Goal: Task Accomplishment & Management: Manage account settings

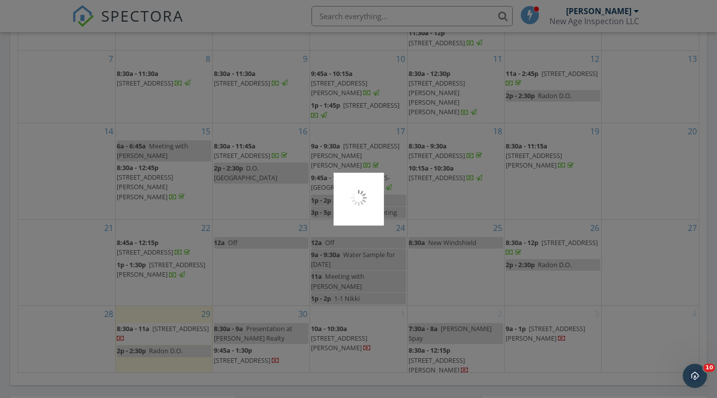
scroll to position [931, 732]
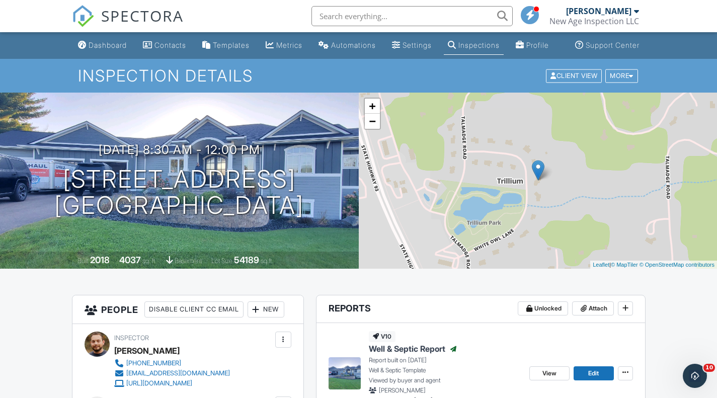
click at [101, 46] on link "Dashboard" at bounding box center [102, 45] width 57 height 19
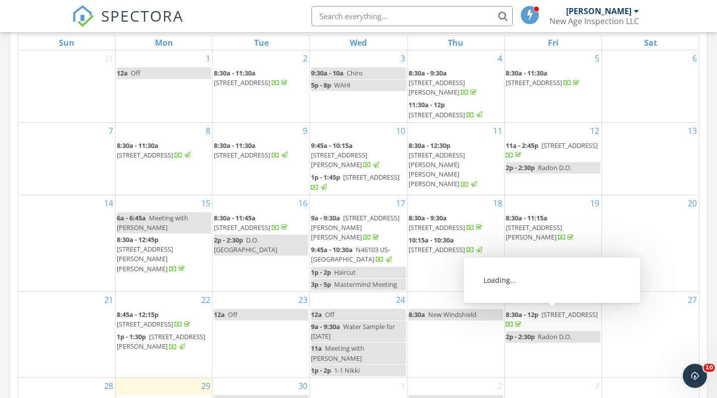
scroll to position [623, 0]
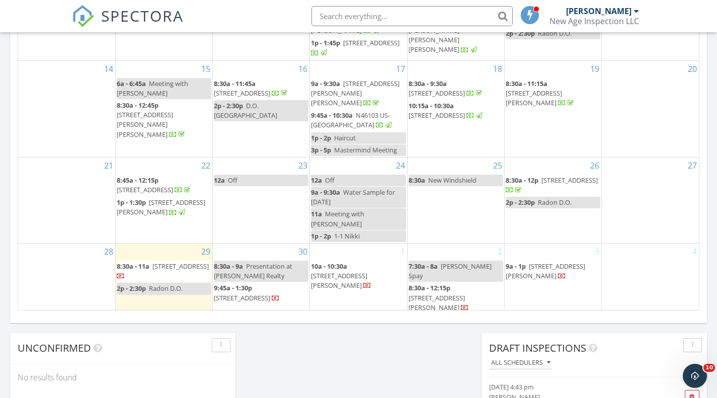
drag, startPoint x: 549, startPoint y: 198, endPoint x: 546, endPoint y: 184, distance: 14.5
click at [546, 184] on span "[STREET_ADDRESS]" at bounding box center [569, 180] width 56 height 9
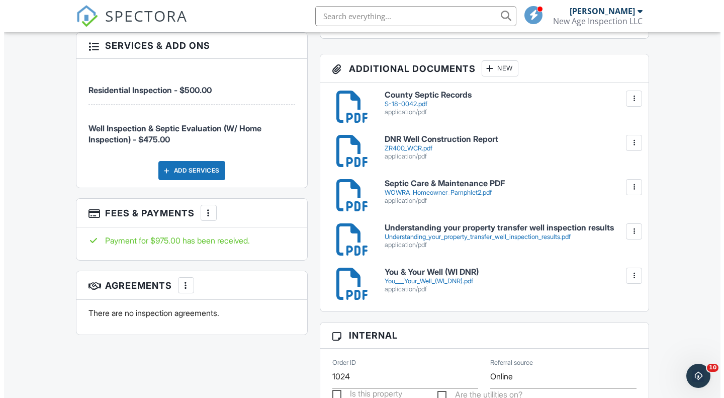
scroll to position [542, 0]
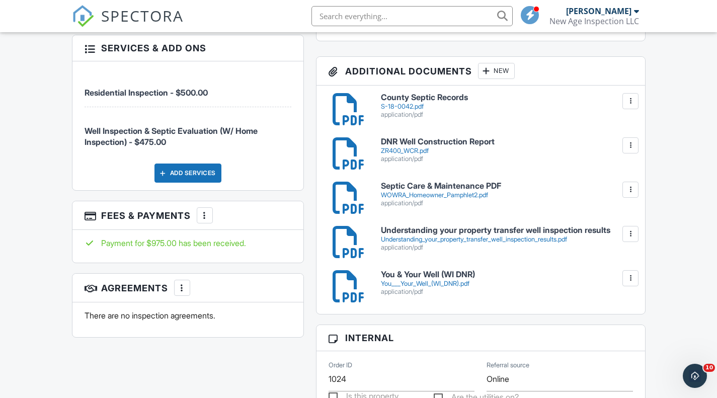
click at [491, 76] on div at bounding box center [486, 71] width 10 height 10
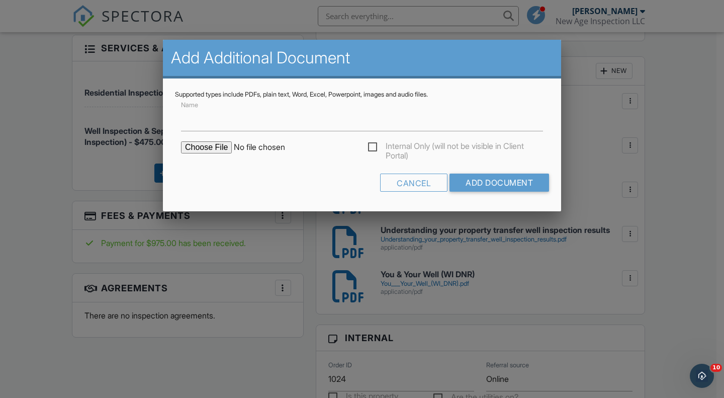
click at [201, 149] on input "file" at bounding box center [266, 147] width 171 height 12
type input "C:\fakepath\Form 3300-221 - Property Transfer Well and Pressure System Inspecti…"
click at [316, 119] on input "Name" at bounding box center [362, 119] width 362 height 25
type input "Property Transfer Well & Pressure System Inspection - Form 3300-221"
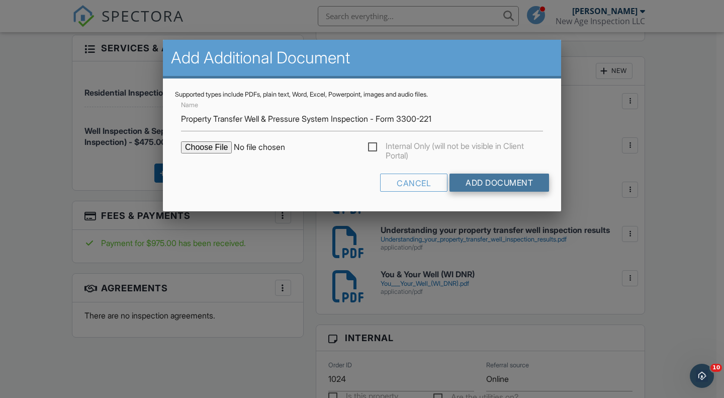
click at [523, 189] on input "Add Document" at bounding box center [500, 183] width 100 height 18
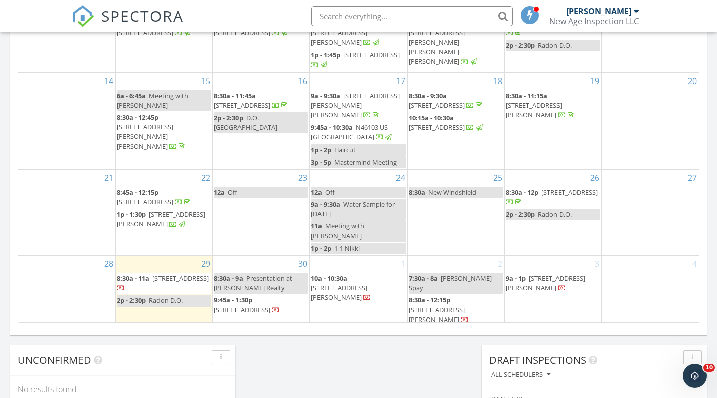
scroll to position [628, 0]
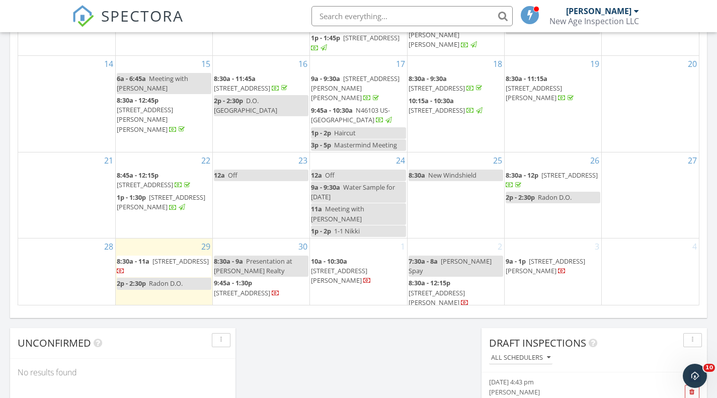
click at [268, 288] on span "[STREET_ADDRESS]" at bounding box center [242, 292] width 56 height 9
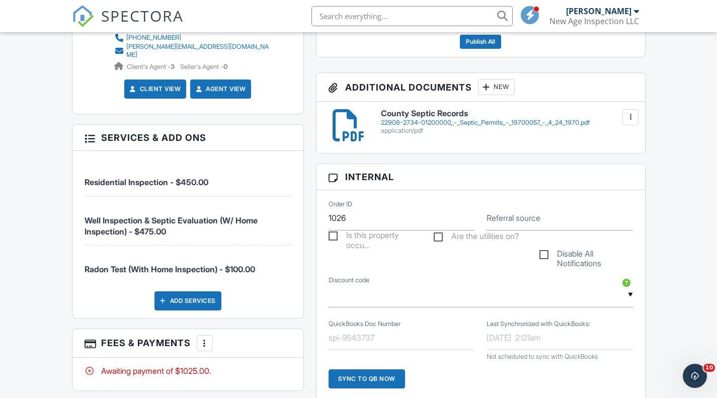
scroll to position [454, 0]
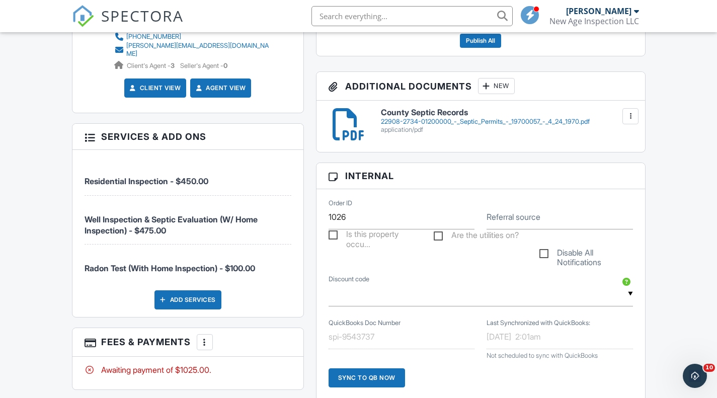
click at [417, 126] on div "22908-2734-01200000_-_Septic_Permits_-_19700057_-_4_24_1970.pdf" at bounding box center [506, 122] width 251 height 8
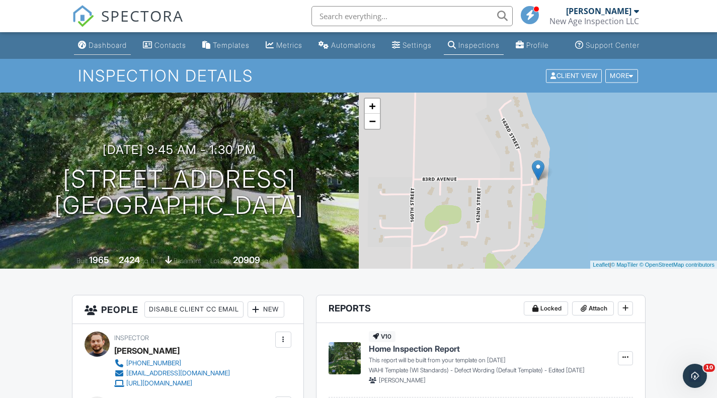
click at [107, 49] on div "Dashboard" at bounding box center [108, 45] width 38 height 9
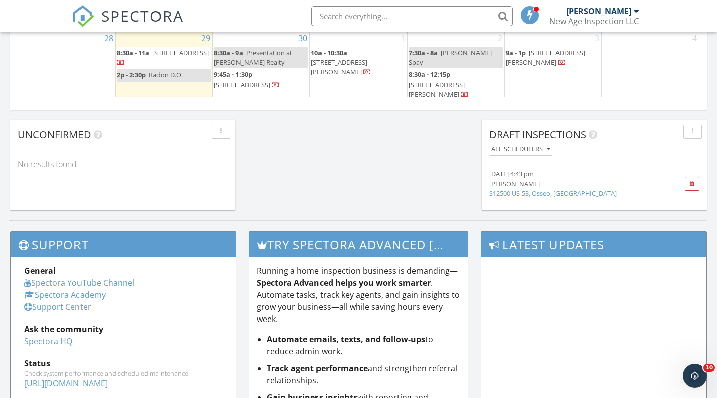
scroll to position [655, 0]
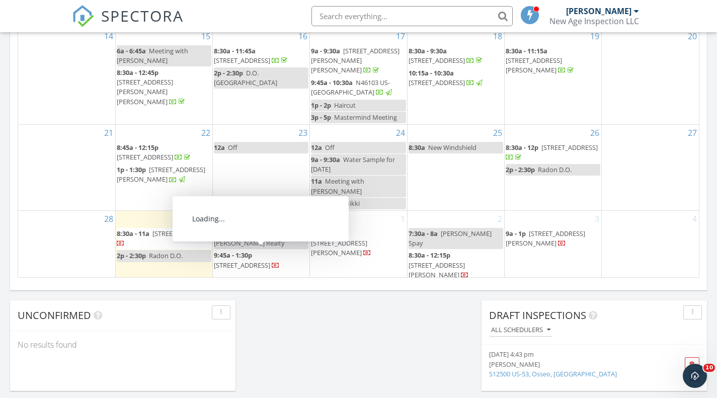
drag, startPoint x: 254, startPoint y: 248, endPoint x: 256, endPoint y: 261, distance: 12.2
click at [256, 261] on span "8303 163rd St, Chippewa Falls 54729" at bounding box center [242, 265] width 56 height 9
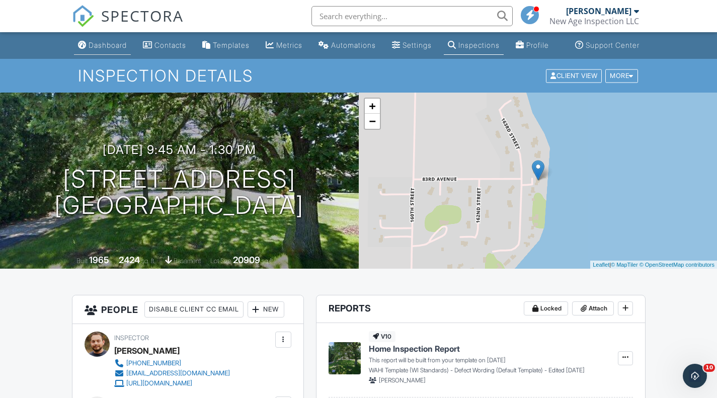
click at [103, 49] on div "Dashboard" at bounding box center [108, 45] width 38 height 9
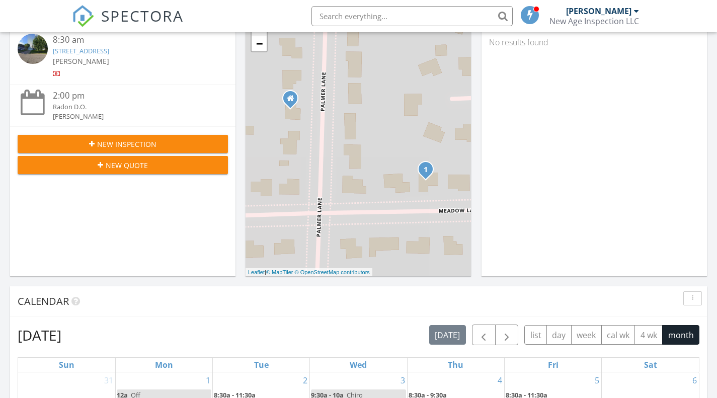
scroll to position [8, 0]
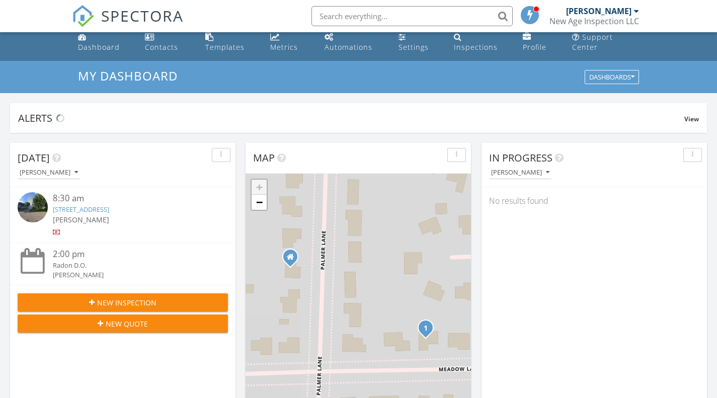
click at [116, 215] on div "[PERSON_NAME]" at bounding box center [132, 219] width 158 height 11
